Goal: Transaction & Acquisition: Purchase product/service

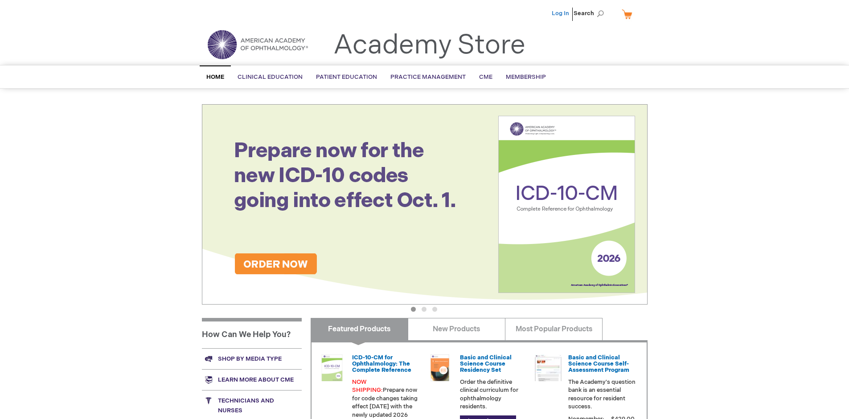
click at [561, 13] on link "Log In" at bounding box center [560, 13] width 17 height 7
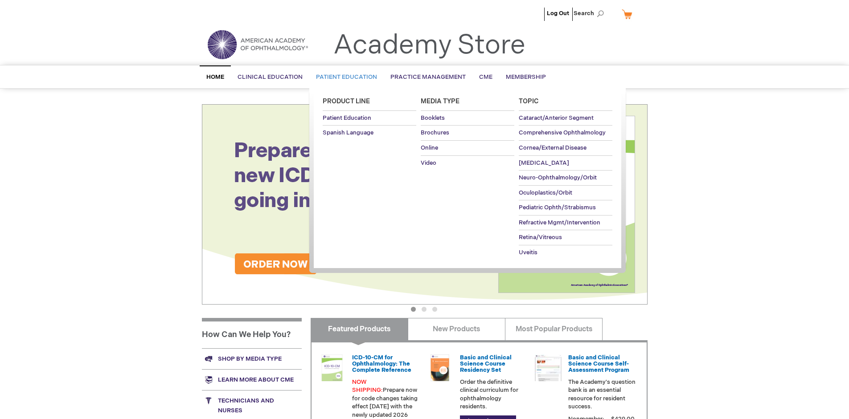
click at [344, 77] on span "Patient Education" at bounding box center [346, 77] width 61 height 7
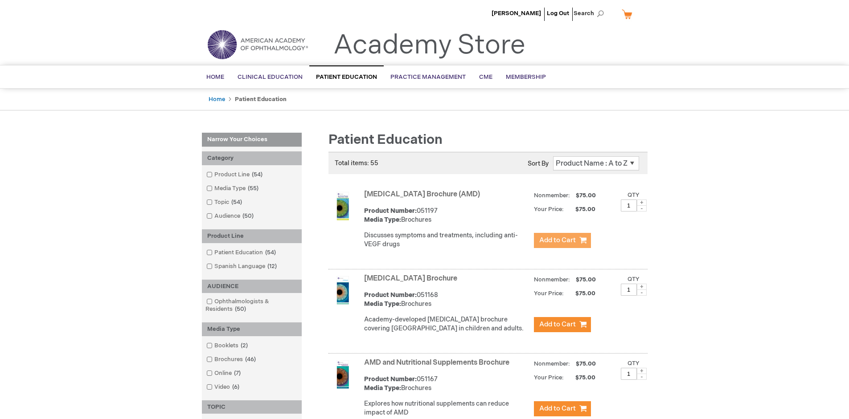
click at [562, 241] on span "Add to Cart" at bounding box center [557, 240] width 37 height 8
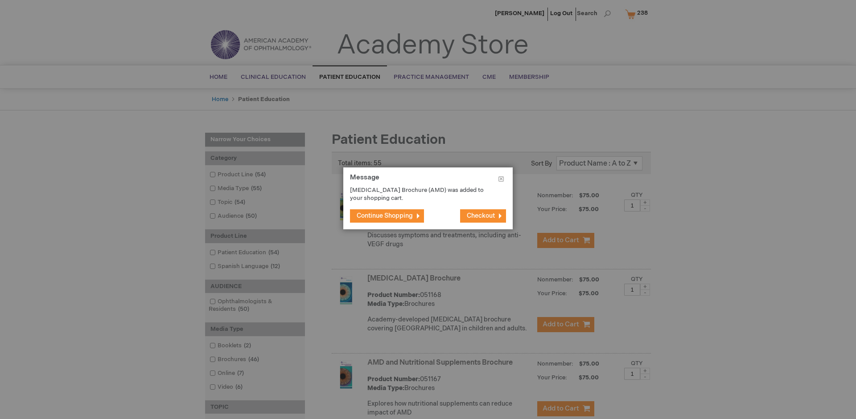
click at [385, 216] on span "Continue Shopping" at bounding box center [385, 216] width 56 height 8
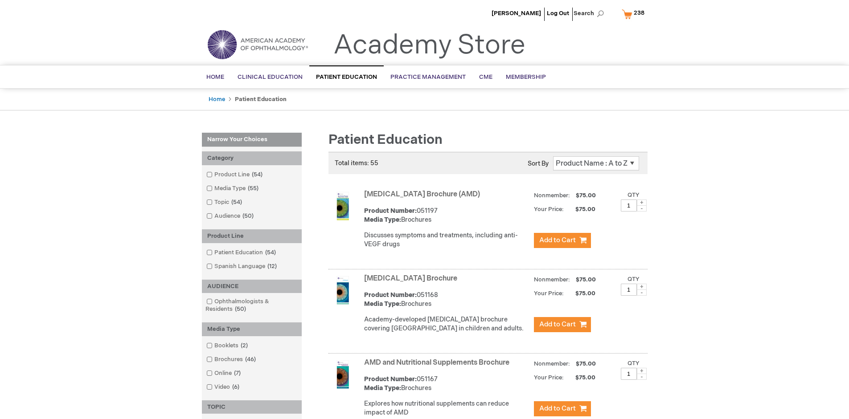
click at [439, 367] on link "AMD and Nutritional Supplements Brochure" at bounding box center [436, 363] width 145 height 8
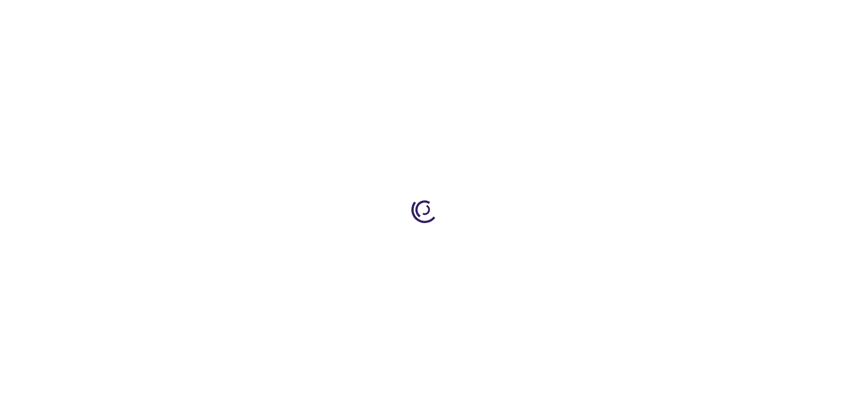
type input "1"
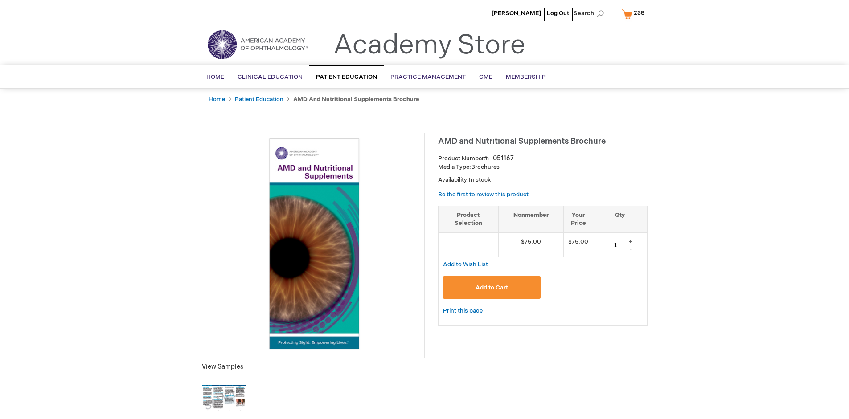
click at [492, 287] on span "Add to Cart" at bounding box center [492, 287] width 33 height 7
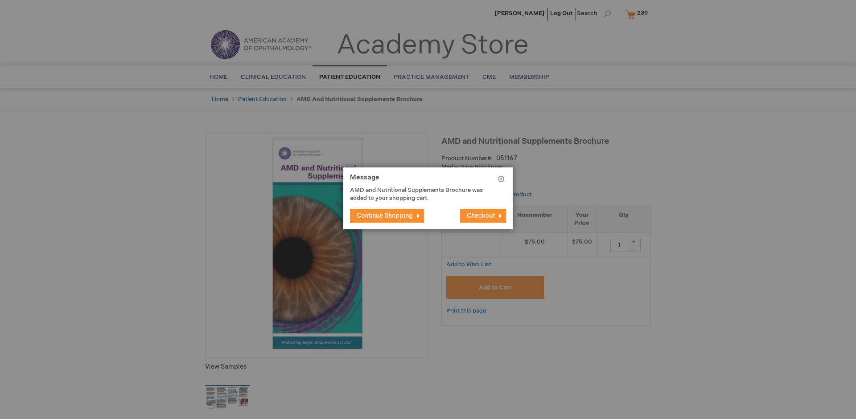
click at [385, 216] on span "Continue Shopping" at bounding box center [385, 216] width 56 height 8
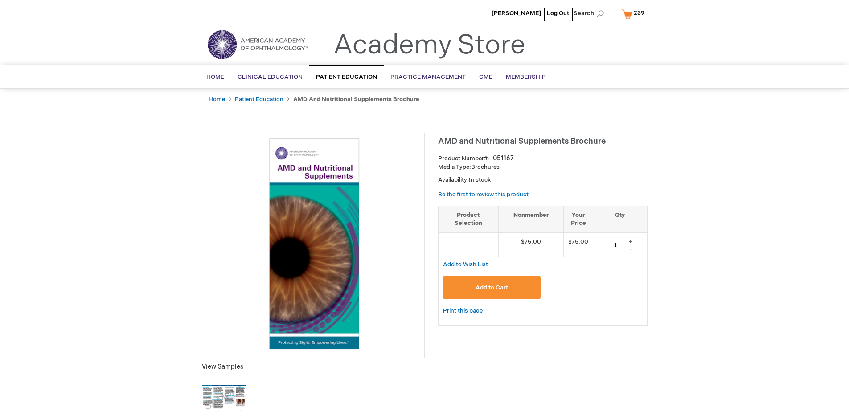
click at [635, 14] on span "239" at bounding box center [639, 12] width 11 height 7
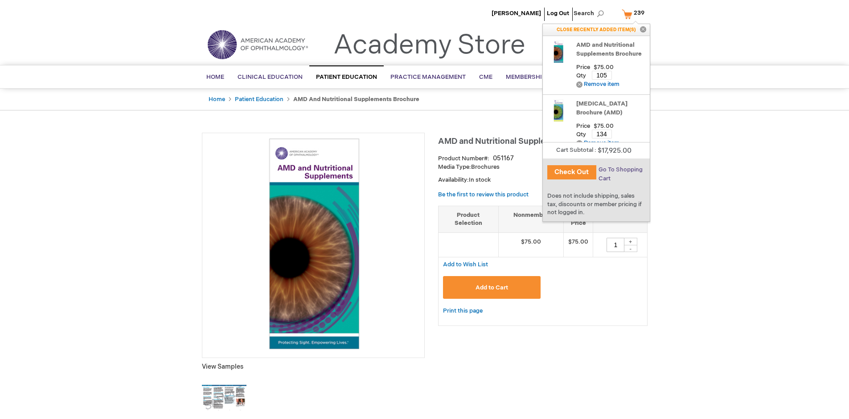
click at [619, 170] on span "Go To Shopping Cart" at bounding box center [621, 174] width 44 height 16
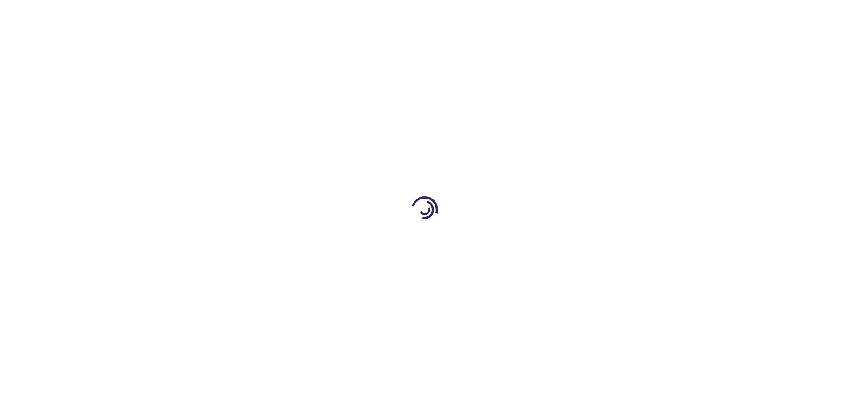
select select "US"
select select "41"
click at [589, 416] on span "Proceed to Checkout" at bounding box center [589, 415] width 58 height 7
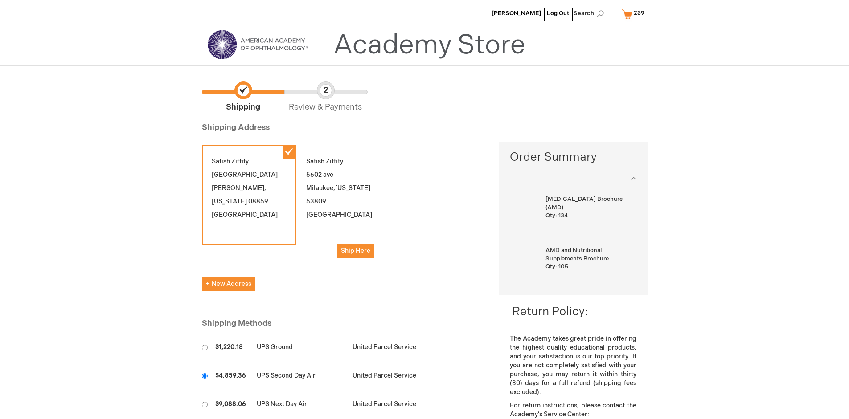
click at [205, 376] on input "radio" at bounding box center [205, 376] width 6 height 6
